Goal: Transaction & Acquisition: Purchase product/service

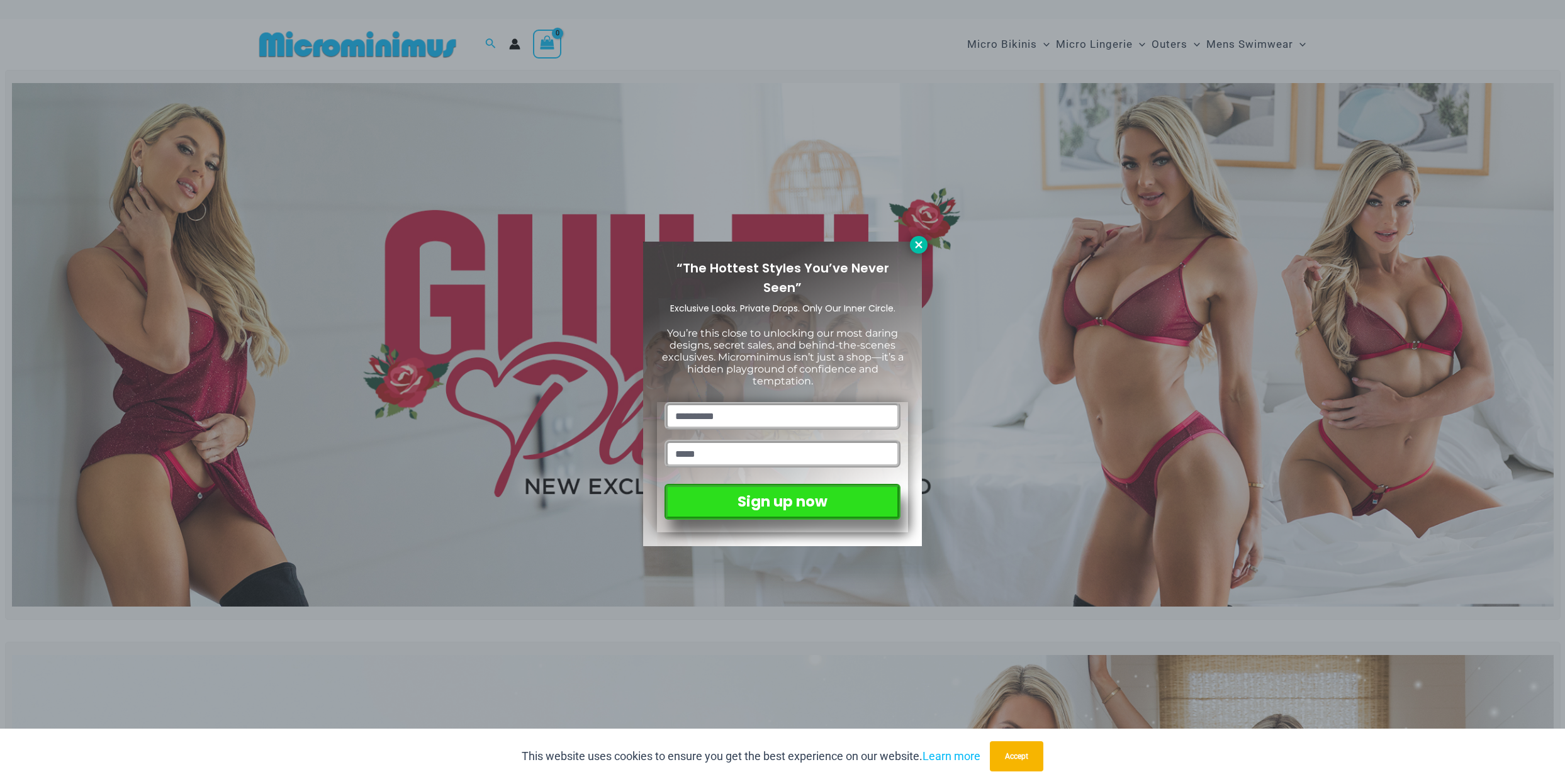
click at [917, 241] on icon at bounding box center [919, 245] width 11 height 11
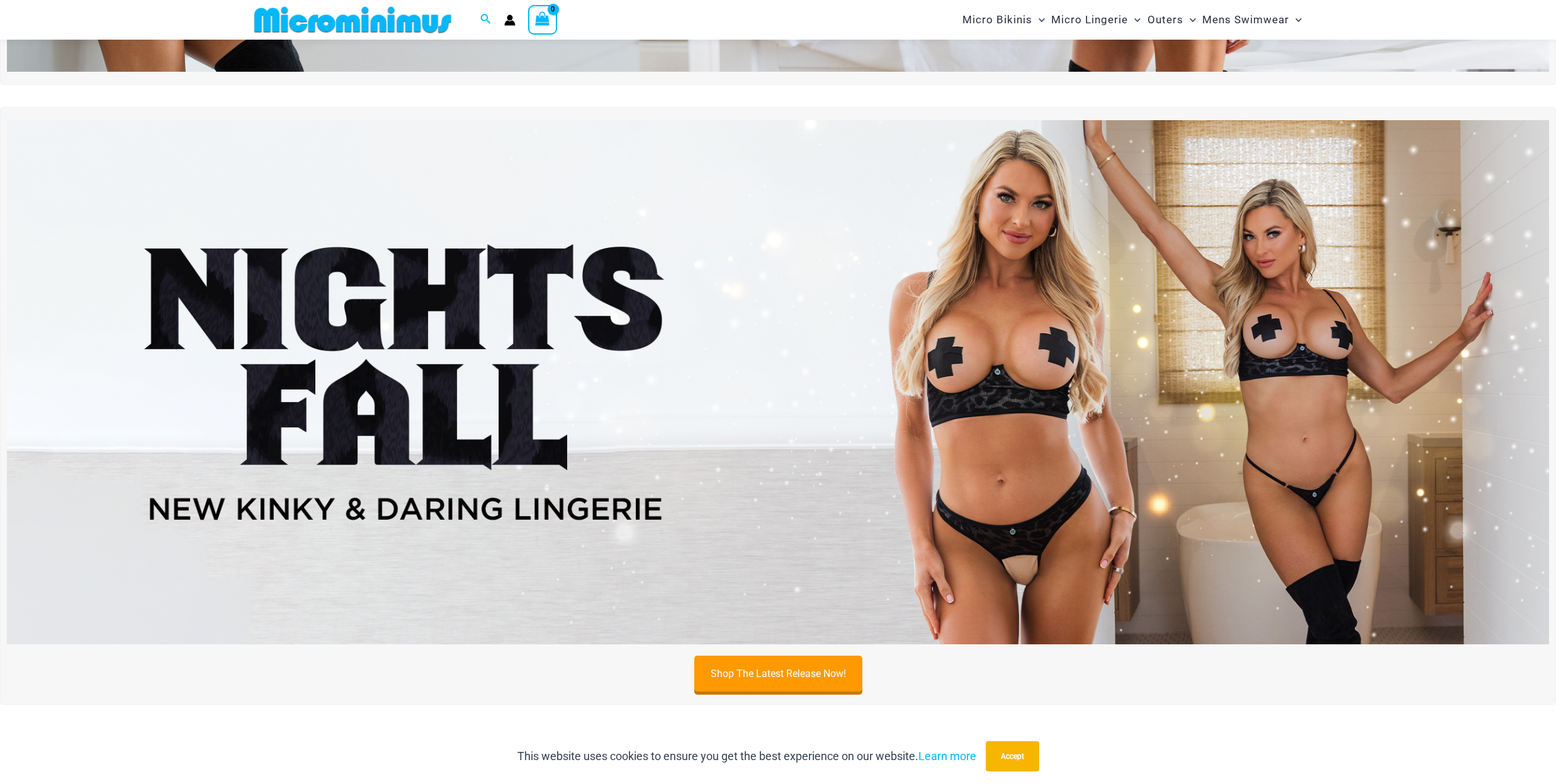
scroll to position [522, 0]
click at [776, 682] on link "Shop The Latest Release Now!" at bounding box center [778, 675] width 168 height 36
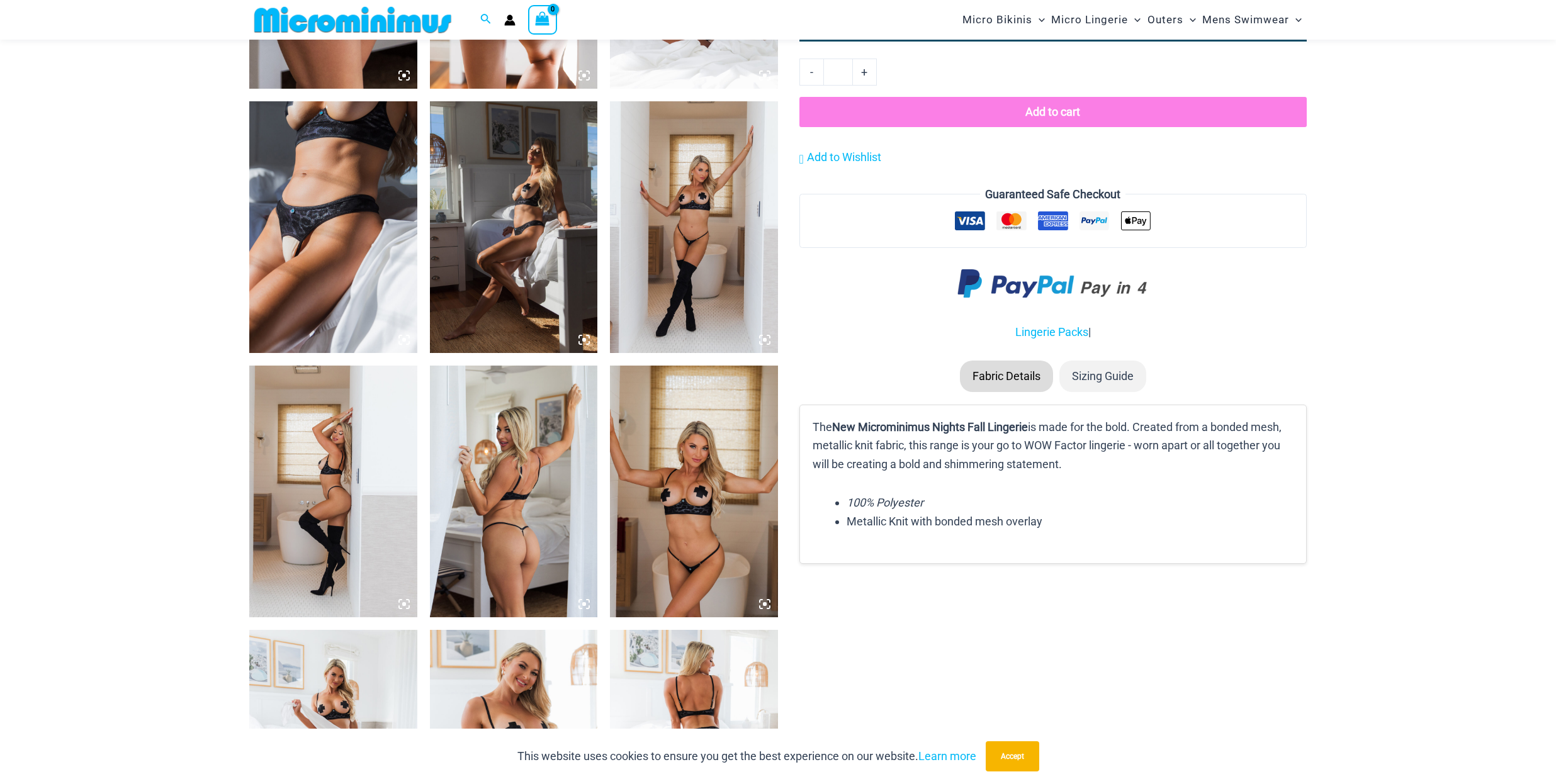
scroll to position [1558, 0]
